Goal: Book appointment/travel/reservation

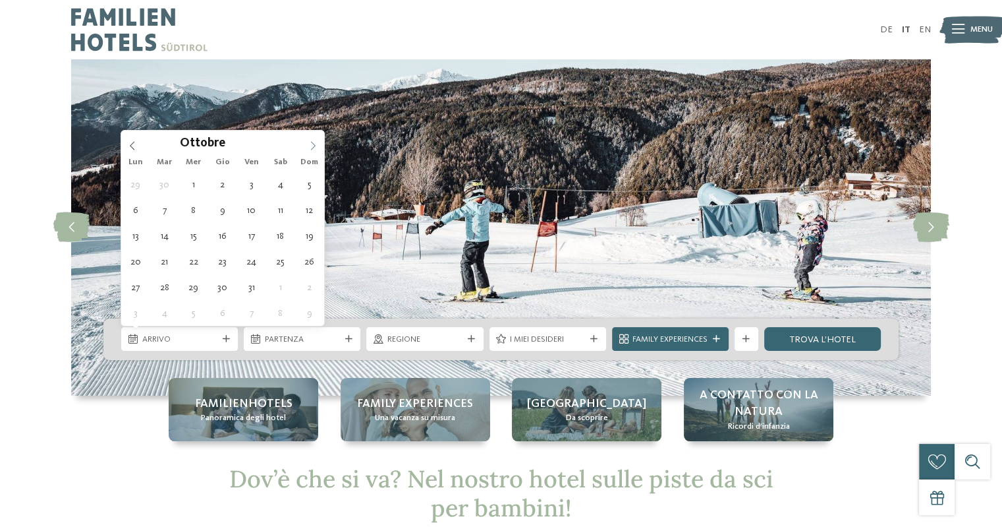
click at [314, 146] on icon at bounding box center [312, 145] width 9 height 9
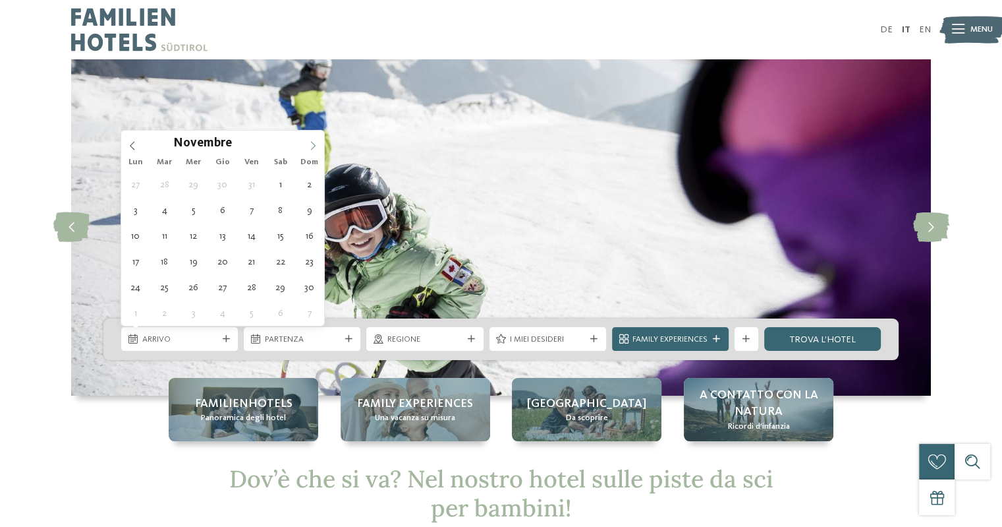
click at [314, 146] on icon at bounding box center [312, 145] width 9 height 9
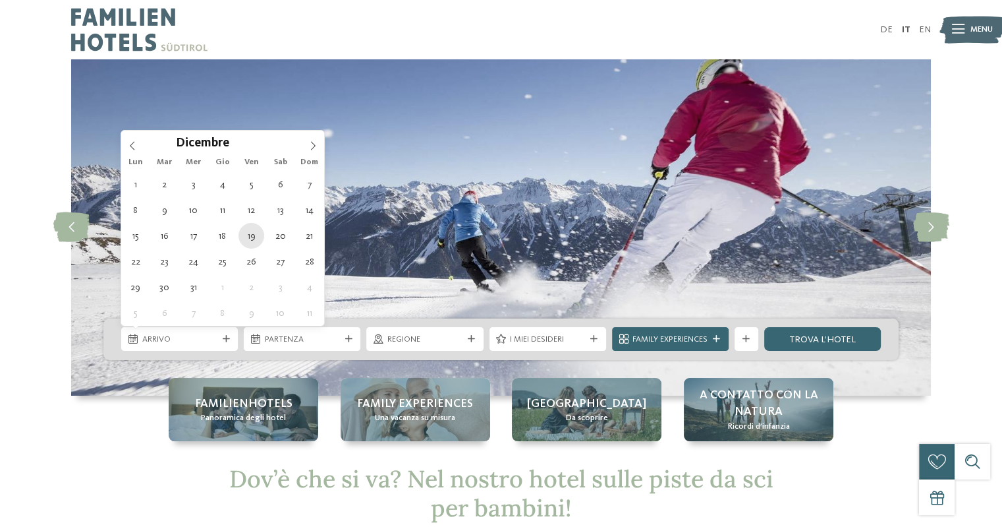
type div "19.12.2025"
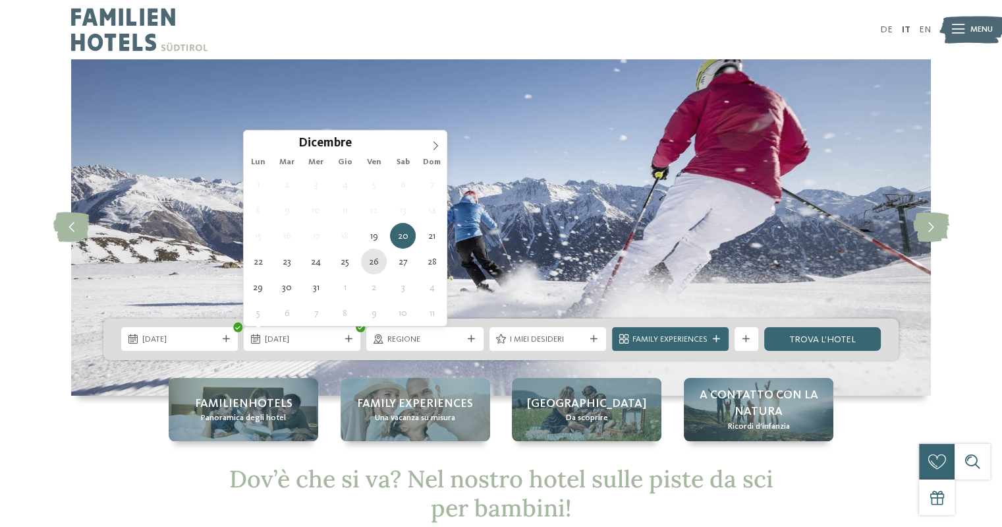
type div "26.12.2025"
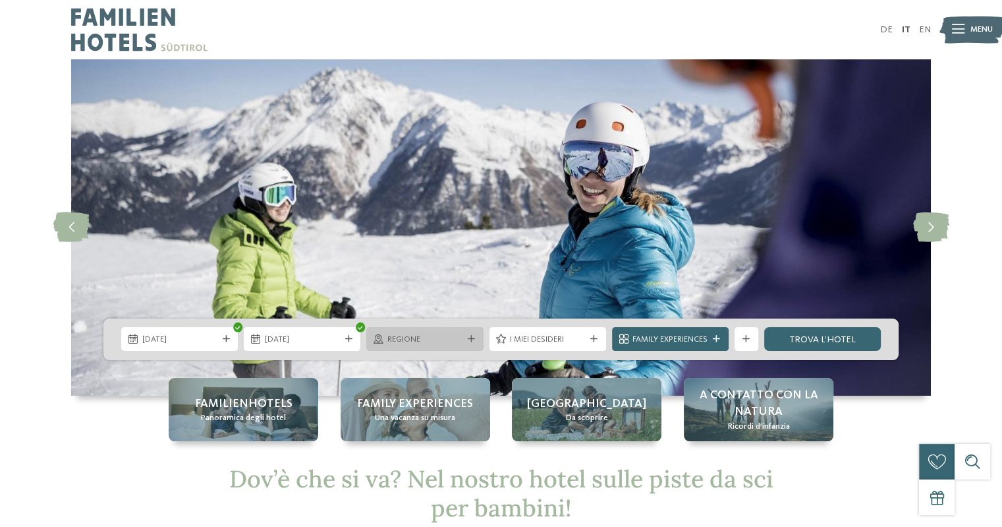
click at [468, 339] on icon at bounding box center [471, 338] width 7 height 7
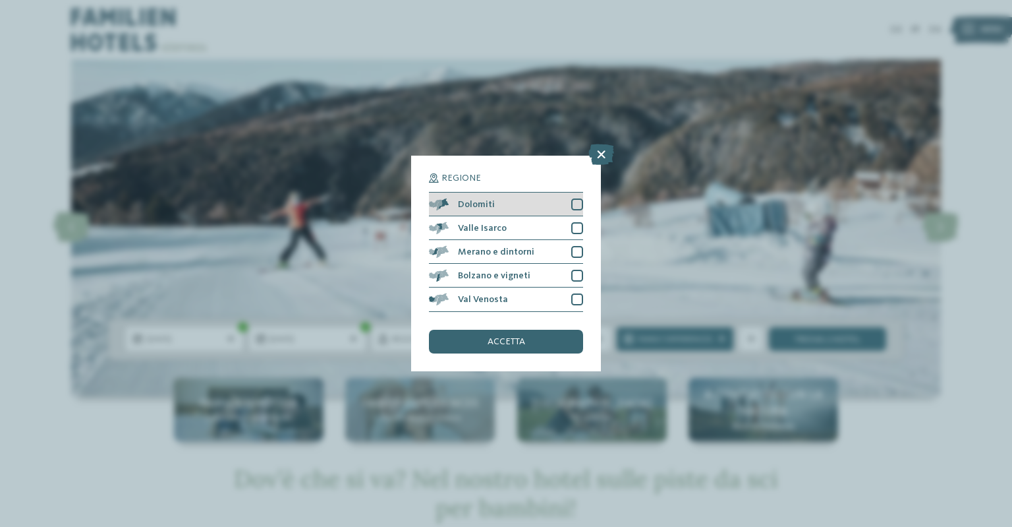
click at [575, 208] on div at bounding box center [577, 204] width 12 height 12
click at [509, 339] on span "accetta" at bounding box center [507, 341] width 38 height 9
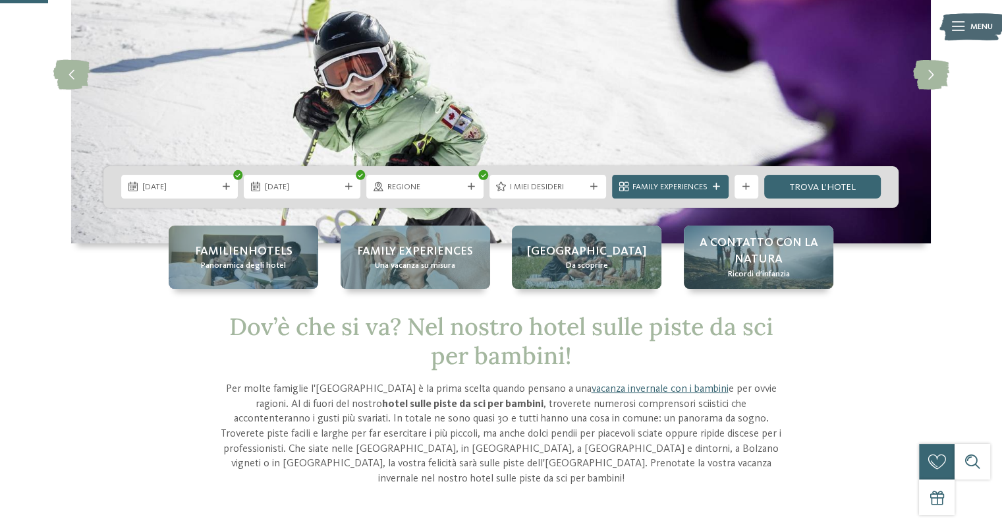
scroll to position [164, 0]
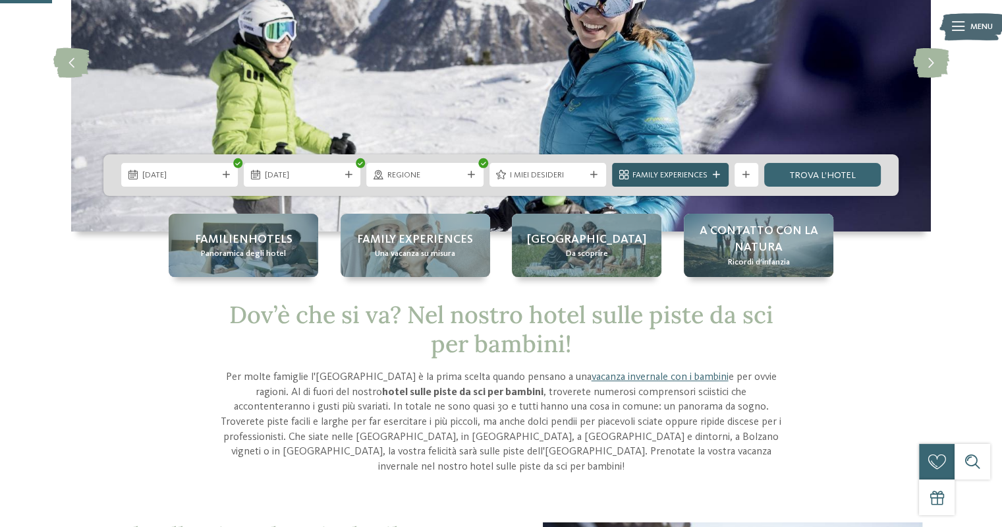
click at [669, 179] on span "Family Experiences" at bounding box center [670, 175] width 75 height 12
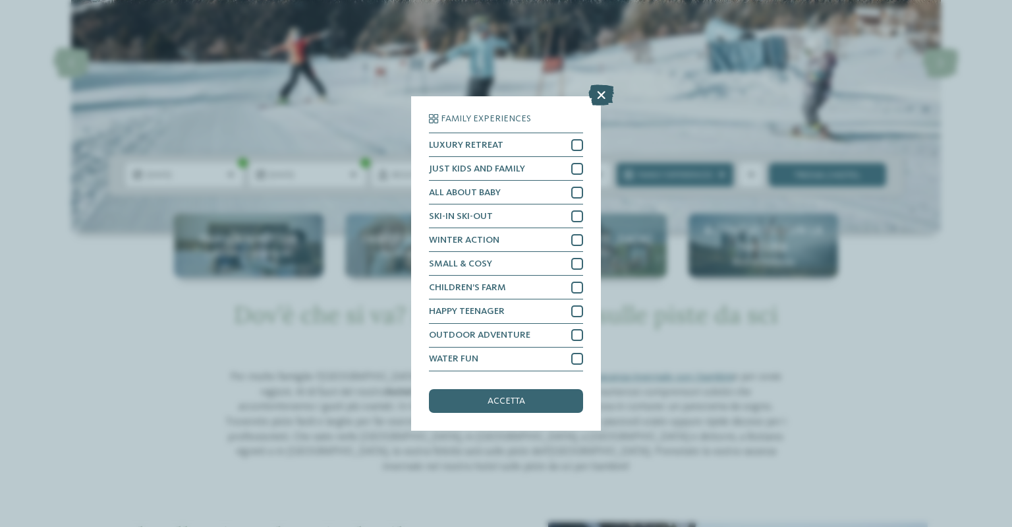
click at [601, 96] on icon at bounding box center [601, 95] width 26 height 21
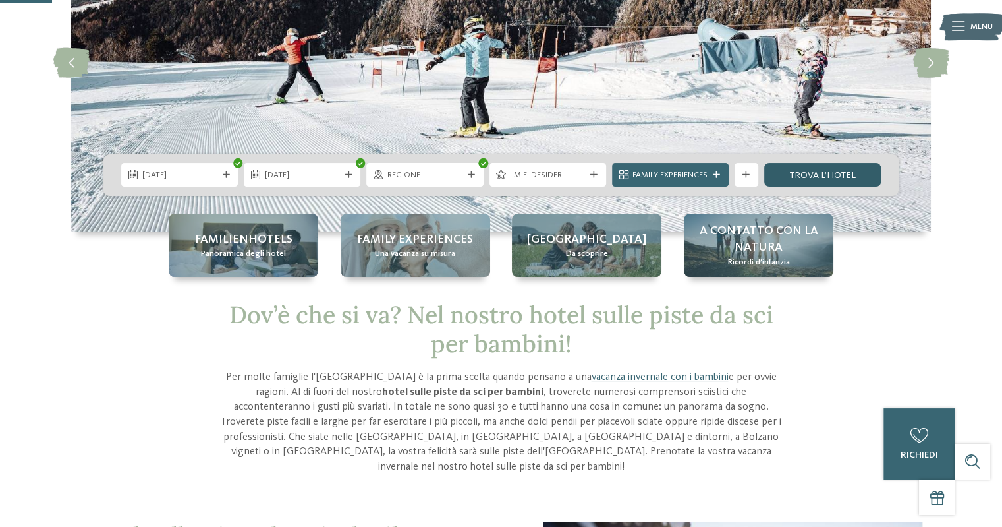
click at [811, 175] on link "trova l’hotel" at bounding box center [822, 175] width 117 height 24
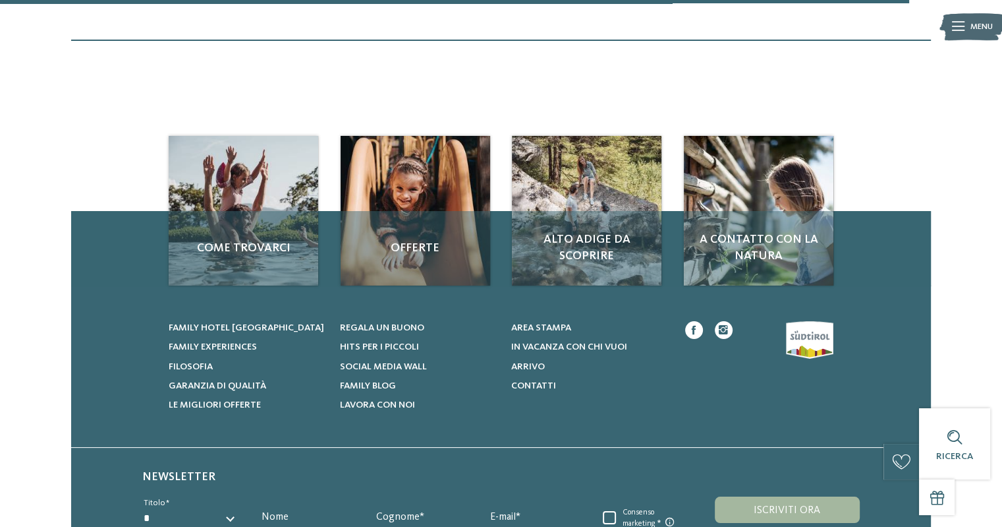
scroll to position [1604, 0]
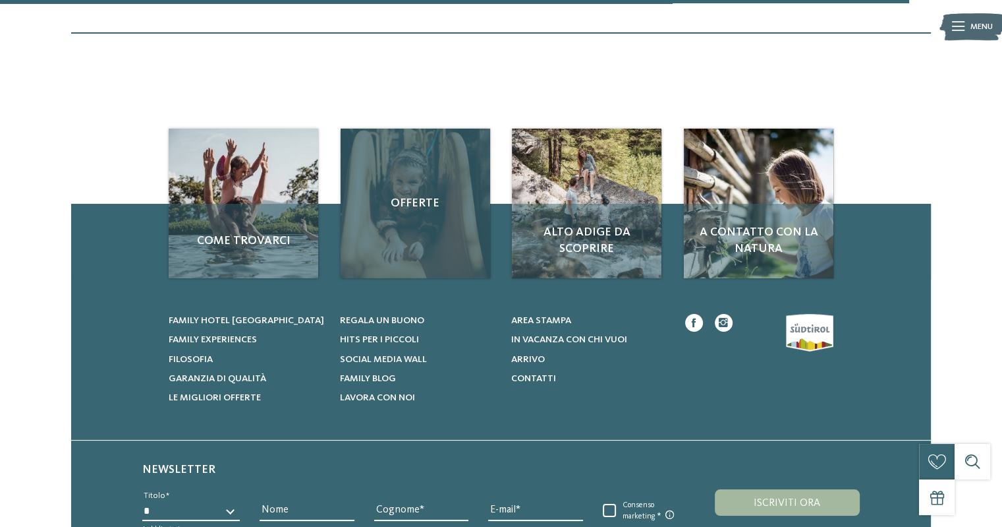
click at [410, 200] on span "Offerte" at bounding box center [416, 203] width 126 height 16
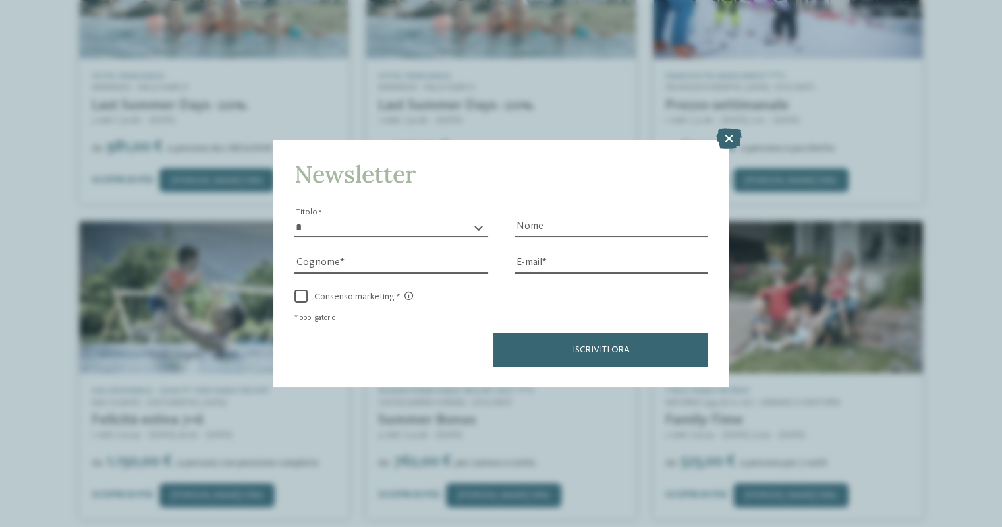
scroll to position [402, 0]
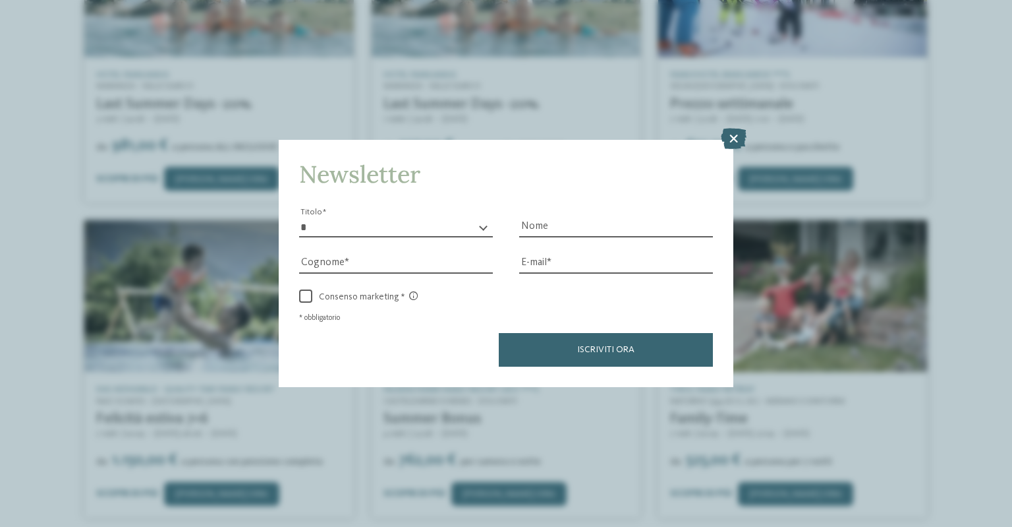
drag, startPoint x: 1007, startPoint y: 36, endPoint x: 1010, endPoint y: 160, distance: 123.9
click at [1002, 160] on html "Solo un momento – il sito web sta caricando … DE IT !" at bounding box center [506, 414] width 1012 height 1632
click at [732, 142] on icon at bounding box center [734, 138] width 26 height 21
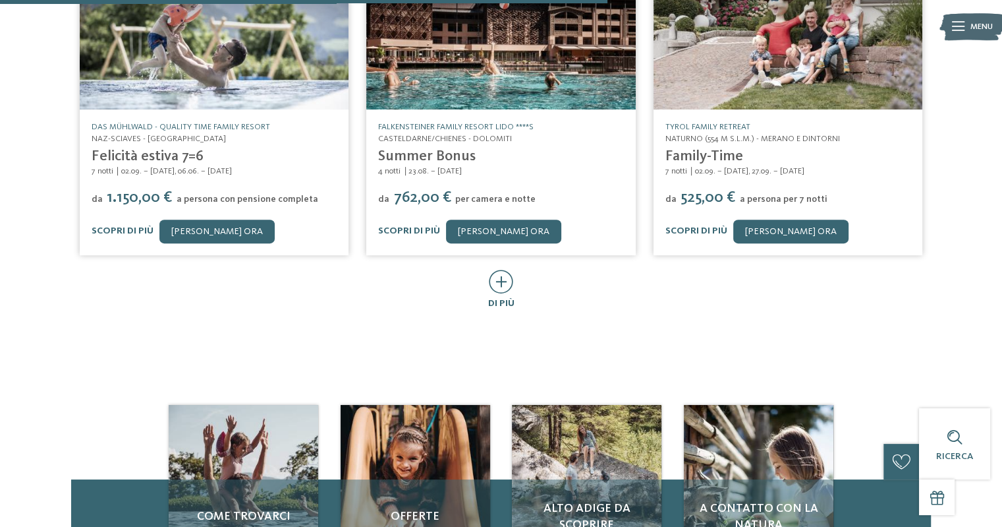
scroll to position [667, 0]
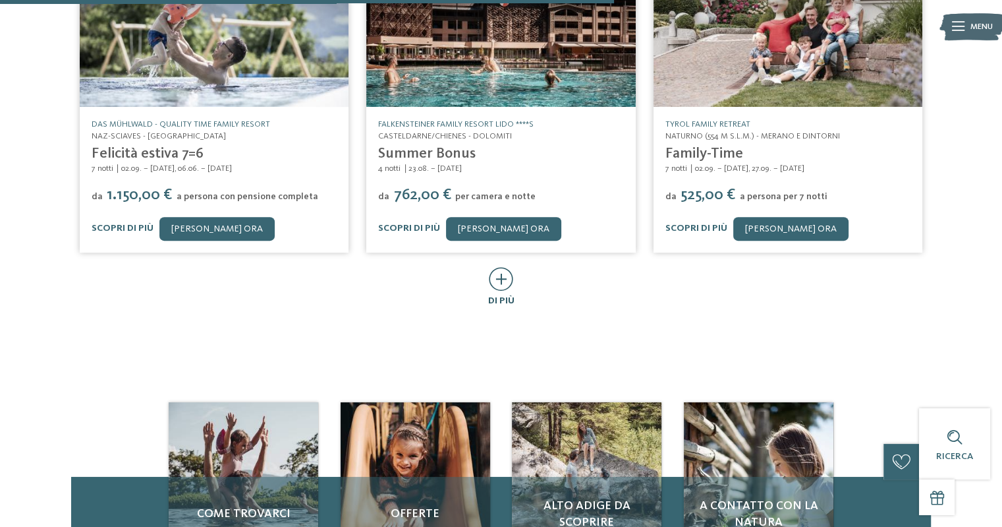
click at [502, 267] on icon at bounding box center [501, 279] width 24 height 24
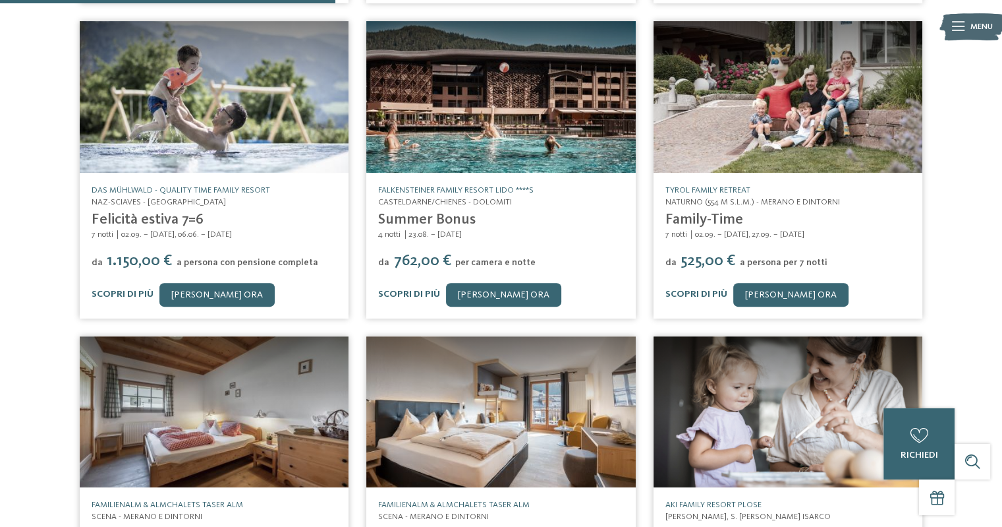
scroll to position [580, 0]
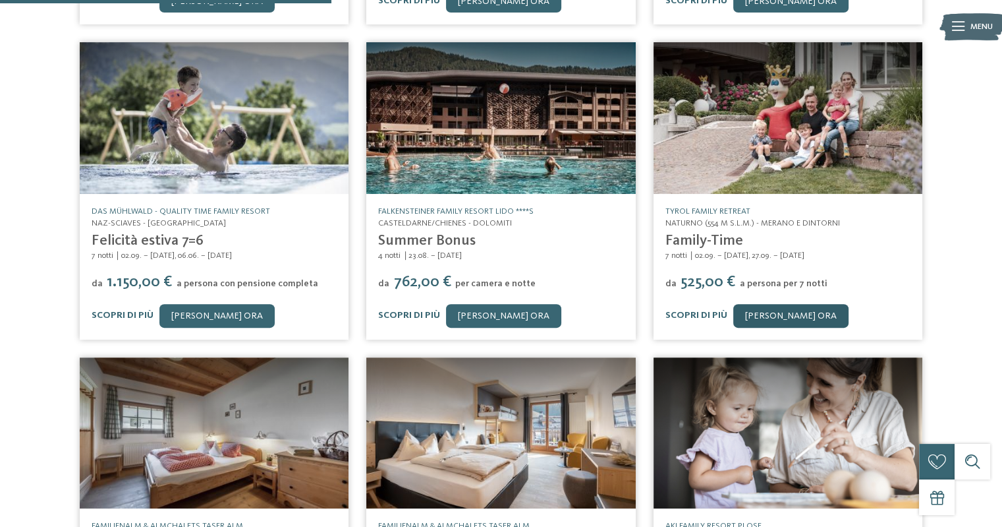
click at [757, 304] on link "[PERSON_NAME] ora" at bounding box center [790, 316] width 115 height 24
